Goal: Task Accomplishment & Management: Manage account settings

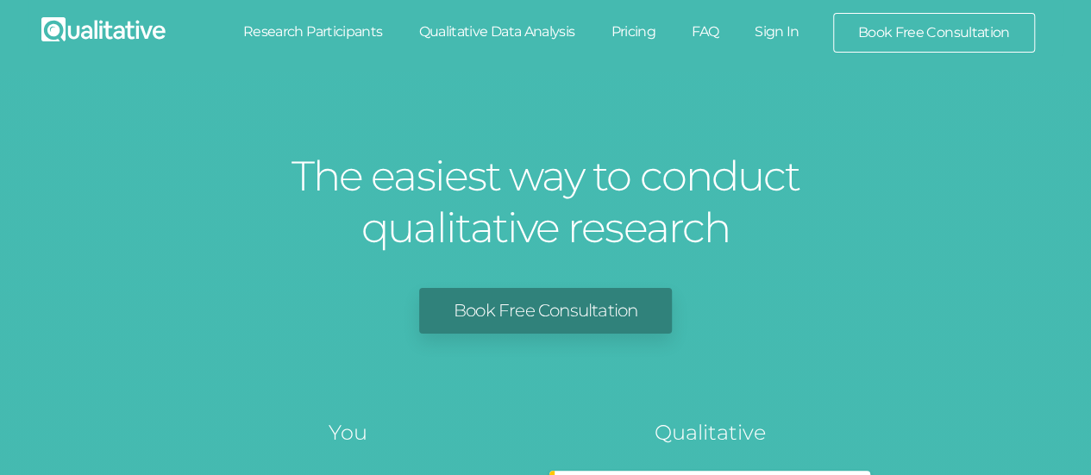
click at [782, 35] on link "Sign In" at bounding box center [777, 32] width 81 height 38
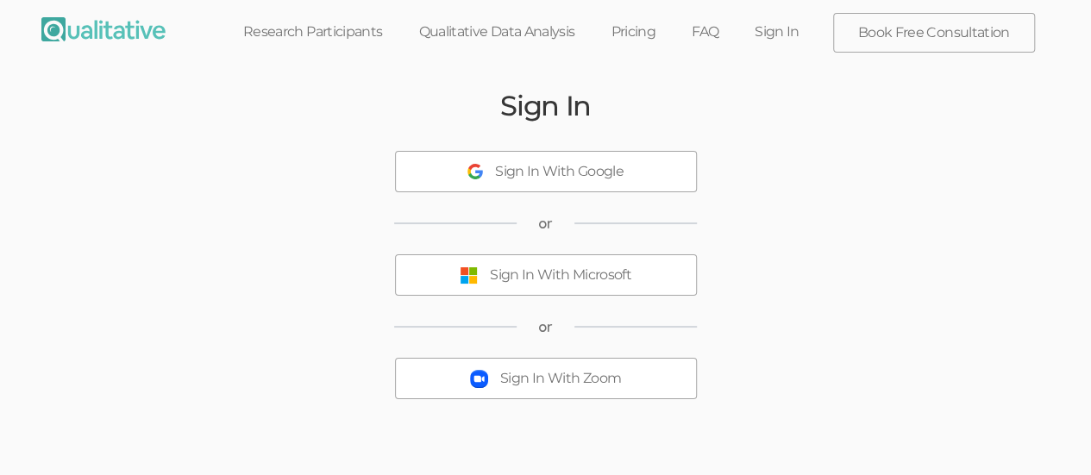
click at [637, 274] on button "Sign In With Microsoft" at bounding box center [546, 274] width 302 height 41
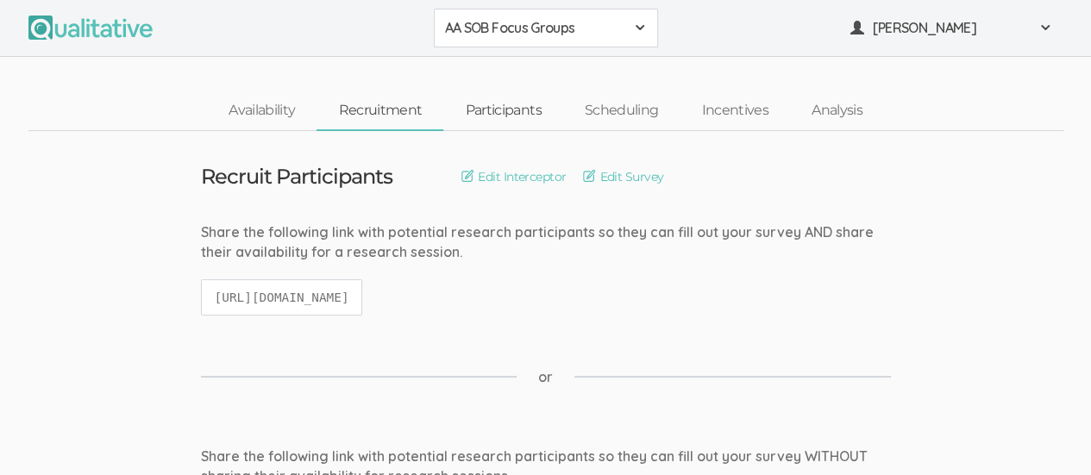
click at [521, 116] on link "Participants" at bounding box center [502, 110] width 119 height 37
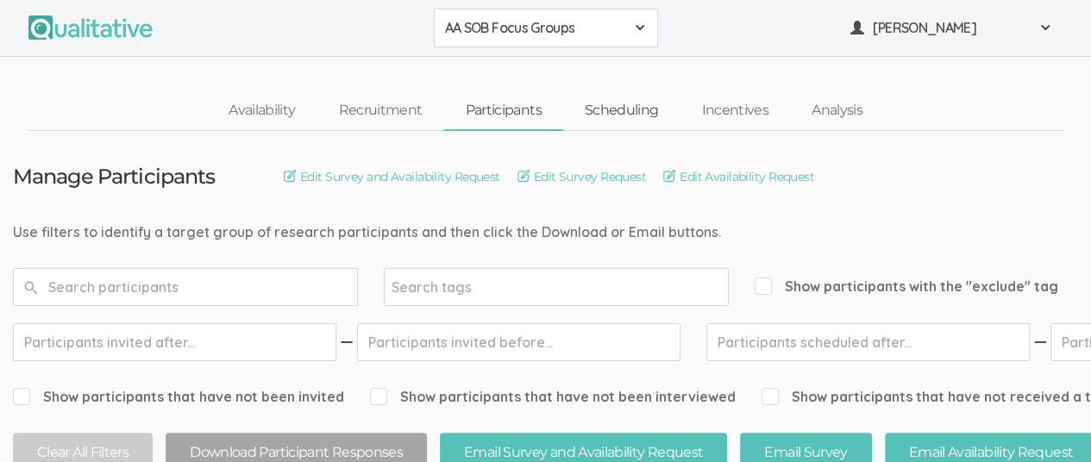
click at [629, 118] on link "Scheduling" at bounding box center [621, 110] width 117 height 37
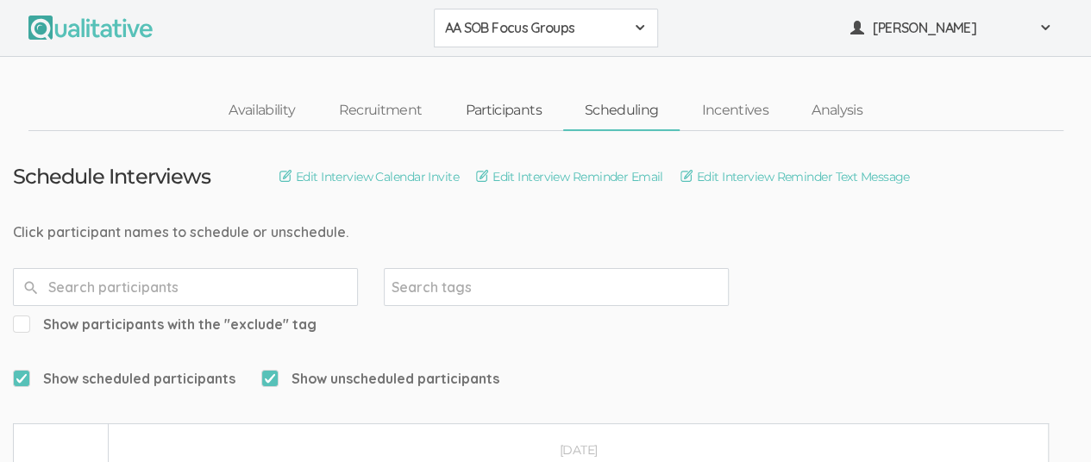
click at [505, 107] on link "Participants" at bounding box center [502, 110] width 119 height 37
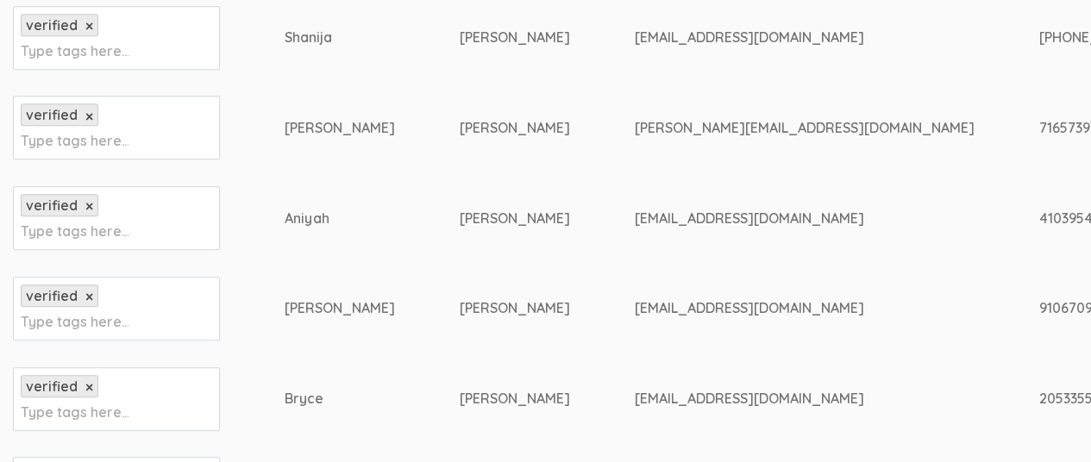
scroll to position [532, 0]
